Goal: Obtain resource: Download file/media

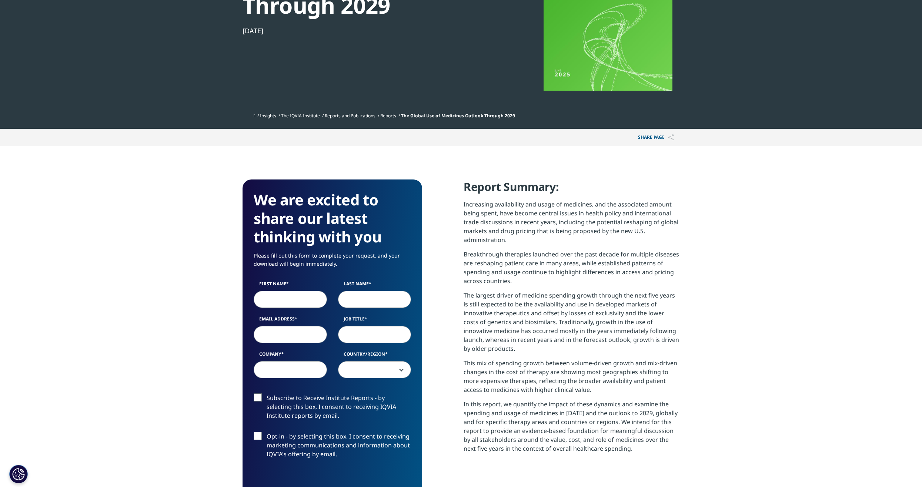
scroll to position [409, 437]
click at [277, 302] on input "First Name" at bounding box center [290, 299] width 73 height 17
type input "Melita"
type input "[PERSON_NAME]"
type input "[EMAIL_ADDRESS][PERSON_NAME][DOMAIN_NAME]"
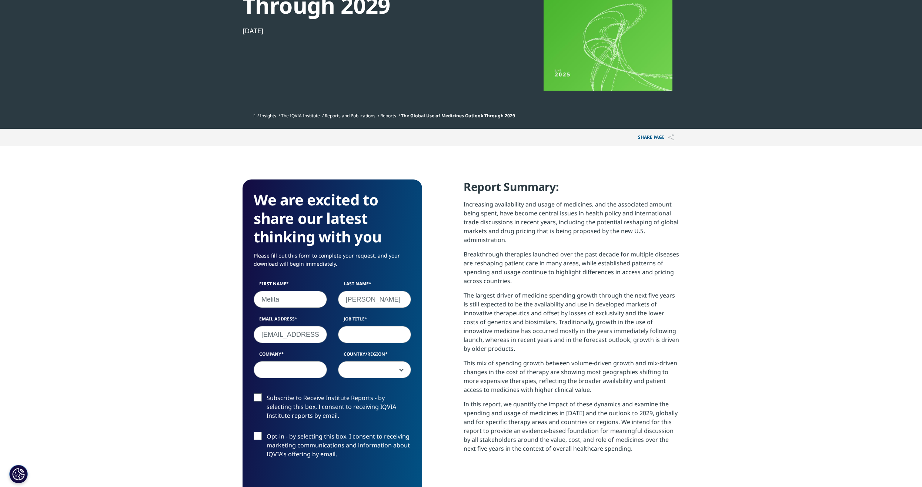
type input "Promed.cs"
select select "Czech Republic"
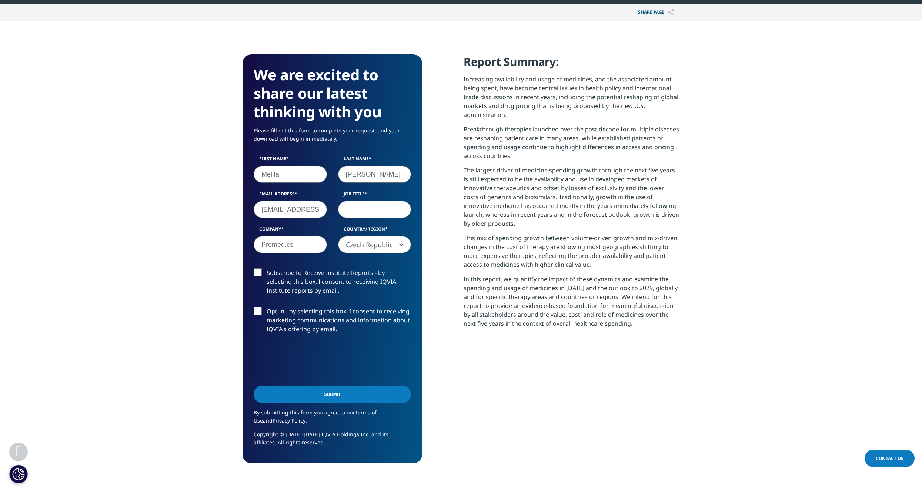
scroll to position [259, 0]
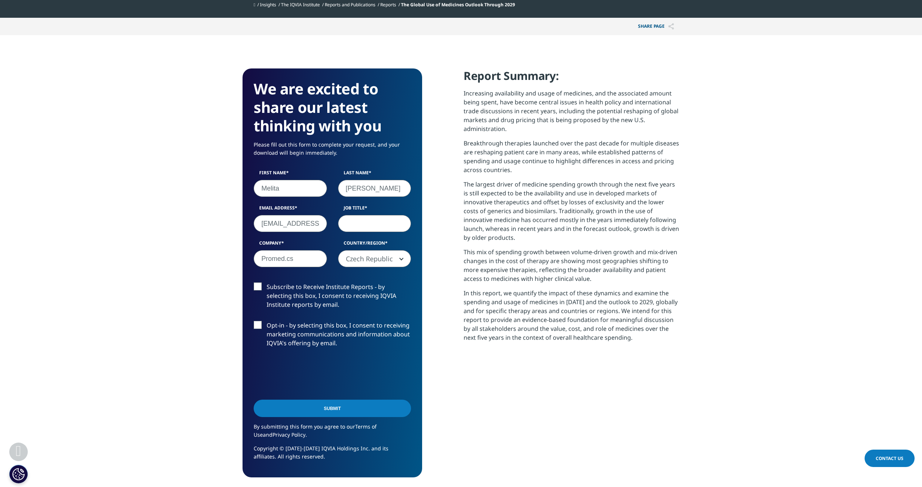
click at [362, 224] on input "Job Title" at bounding box center [374, 223] width 73 height 17
type input "Head of strategic marketing"
click at [311, 406] on input "Submit" at bounding box center [332, 408] width 157 height 17
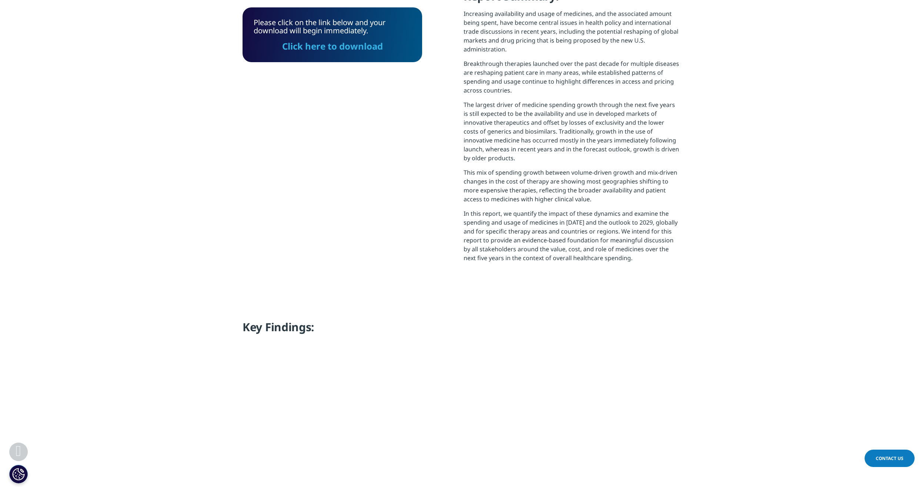
scroll to position [298, 437]
click at [324, 50] on link "Click here to download" at bounding box center [332, 46] width 101 height 12
